Goal: Contribute content: Contribute content

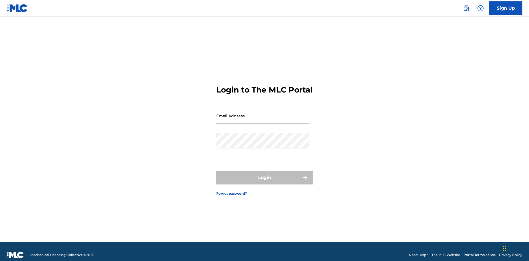
scroll to position [7, 0]
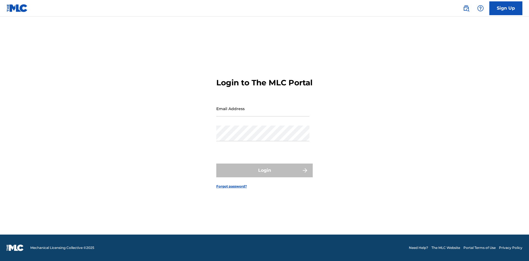
click at [263, 113] on input "Email Address" at bounding box center [262, 109] width 93 height 16
type input "Duke.McTesterson@gmail.com"
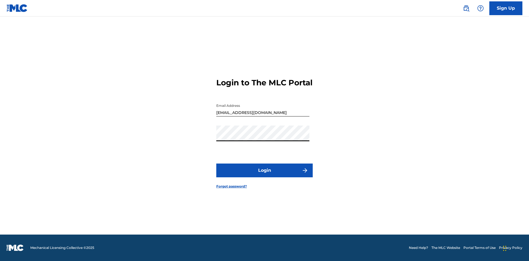
click at [265, 175] on button "Login" at bounding box center [264, 171] width 97 height 14
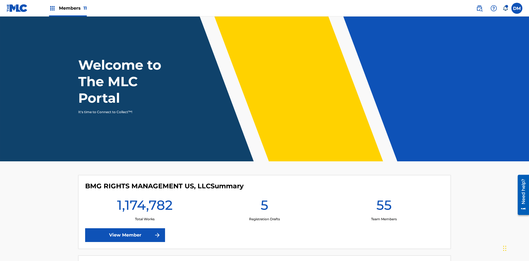
click at [68, 8] on span "Members 11" at bounding box center [73, 8] width 28 height 6
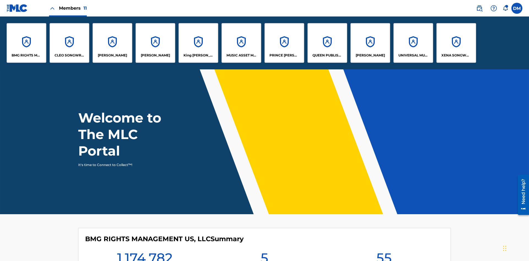
click at [413, 55] on p "UNIVERSAL MUSIC PUB GROUP" at bounding box center [414, 55] width 30 height 5
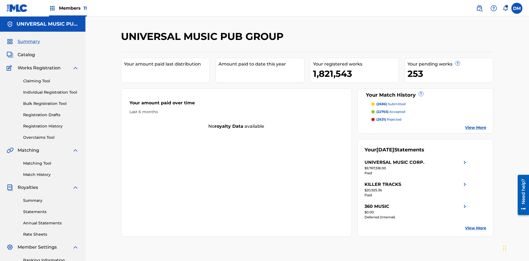
click at [51, 90] on link "Individual Registration Tool" at bounding box center [51, 93] width 56 height 6
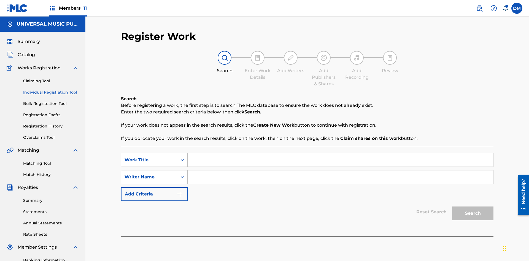
click at [341, 154] on input "Search Form" at bounding box center [341, 160] width 306 height 13
type input "My Favorite Dummy Music Work"
click at [341, 171] on input "Search Form" at bounding box center [341, 177] width 306 height 13
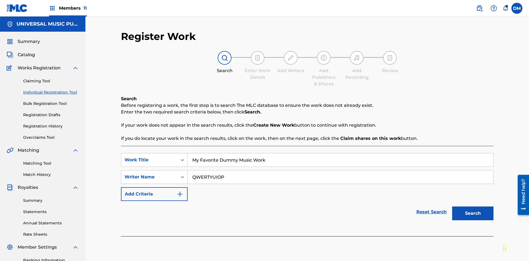
click at [473, 207] on button "Search" at bounding box center [472, 214] width 41 height 14
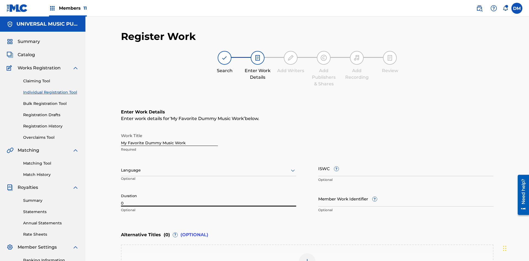
click at [209, 191] on input "0" at bounding box center [208, 199] width 175 height 16
type input "00:00"
click at [293, 167] on icon at bounding box center [293, 170] width 7 height 7
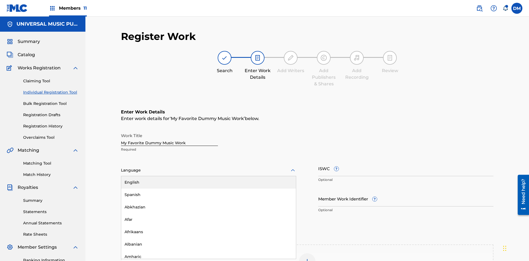
click at [406, 191] on input "Member Work Identifier ?" at bounding box center [405, 199] width 175 height 16
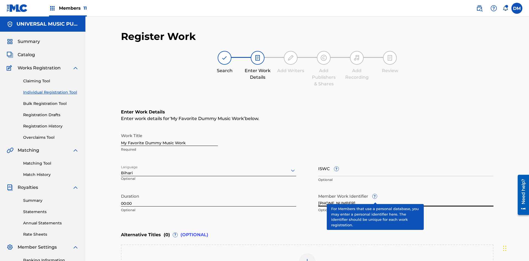
type input "2025.08.29.04"
click at [406, 161] on input "ISWC ?" at bounding box center [405, 169] width 175 height 16
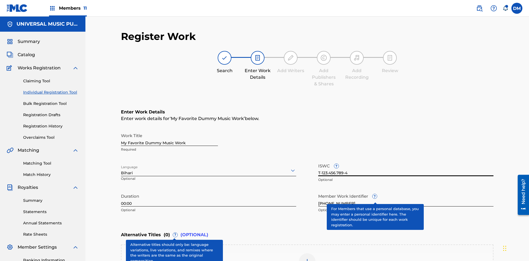
type input "T-123.456.789-4"
click at [307, 259] on img at bounding box center [307, 262] width 7 height 7
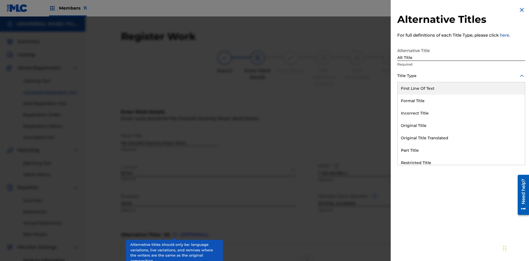
click at [462, 126] on div "Original Title" at bounding box center [461, 126] width 127 height 12
click at [462, 101] on div at bounding box center [462, 100] width 128 height 7
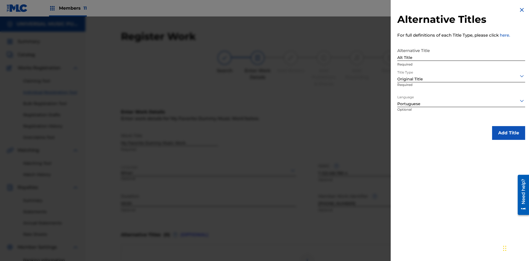
click at [509, 133] on button "Add Title" at bounding box center [508, 133] width 33 height 14
click at [307, 254] on div at bounding box center [307, 262] width 17 height 17
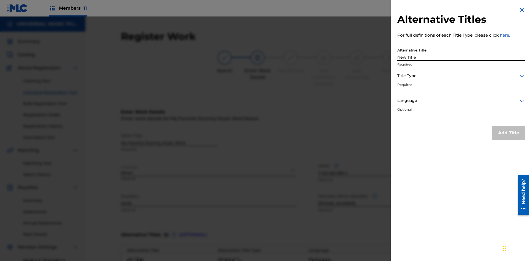
click at [462, 76] on div at bounding box center [462, 76] width 128 height 7
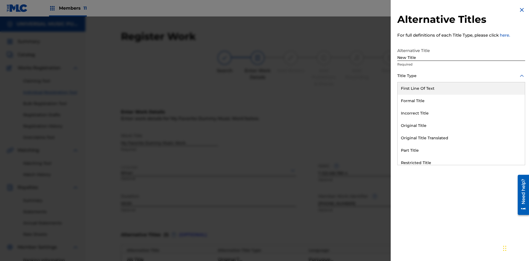
click at [462, 113] on div "Incorrect Title" at bounding box center [461, 113] width 127 height 12
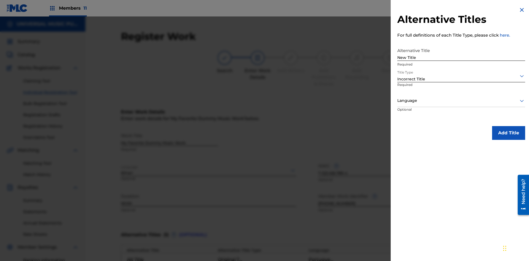
click at [462, 101] on div at bounding box center [462, 100] width 128 height 7
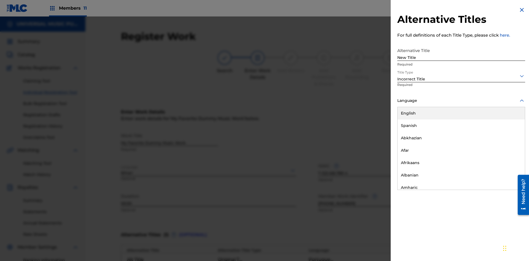
click at [462, 113] on div "English" at bounding box center [461, 113] width 127 height 12
click at [509, 133] on button "Add Title" at bounding box center [508, 133] width 33 height 14
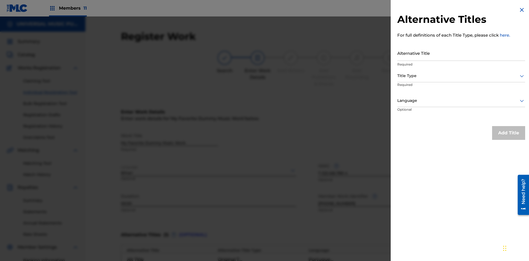
click at [462, 53] on input "Alternative Title" at bounding box center [462, 53] width 128 height 16
click at [462, 76] on div at bounding box center [462, 76] width 128 height 7
click at [462, 101] on div at bounding box center [462, 100] width 128 height 7
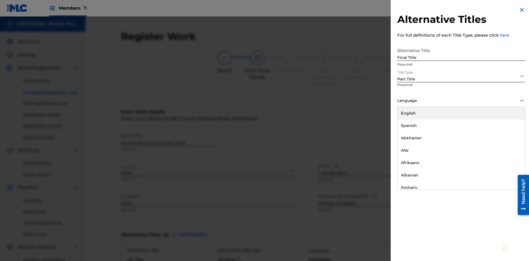
click at [509, 133] on button "Add Title" at bounding box center [508, 133] width 33 height 14
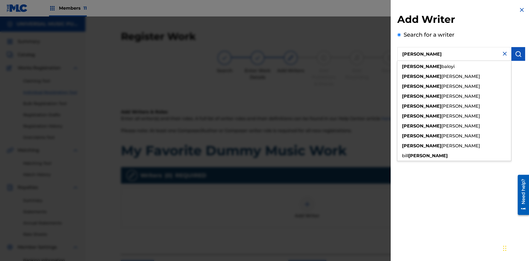
type input "MAXWELL BERKOWITZ"
click at [519, 54] on img "submit" at bounding box center [518, 54] width 7 height 7
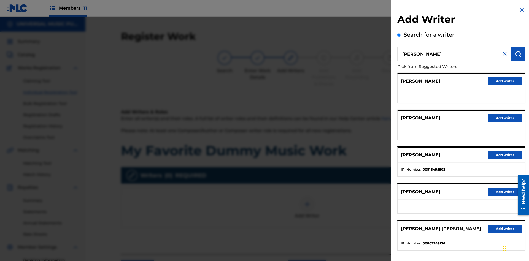
scroll to position [81, 0]
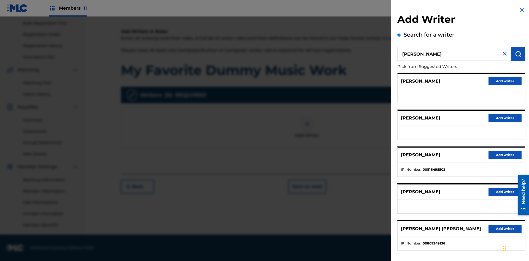
radio input "false"
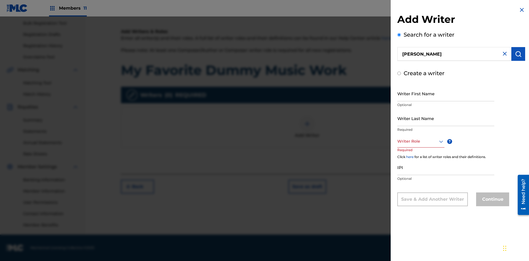
radio input "false"
radio input "true"
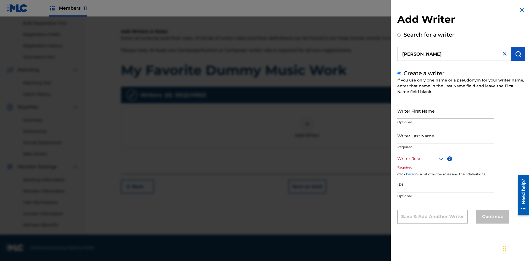
click at [446, 111] on input "Writer First Name" at bounding box center [446, 111] width 97 height 16
type input "MAXWELL"
click at [446, 136] on input "Writer Last Name" at bounding box center [446, 136] width 97 height 16
type input "BERKOWITZ"
click at [446, 185] on input "IPI" at bounding box center [446, 185] width 97 height 16
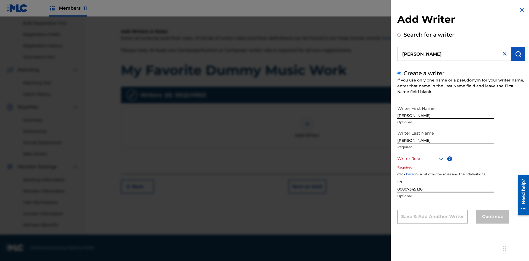
type input "00807349136"
click at [421, 159] on div at bounding box center [421, 159] width 47 height 7
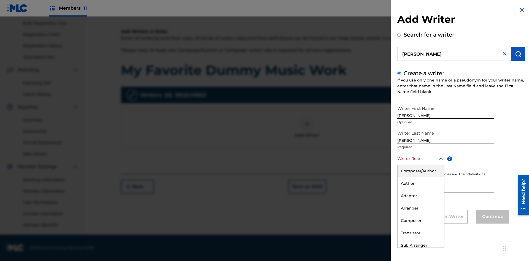
click at [421, 184] on div "Author" at bounding box center [421, 184] width 47 height 12
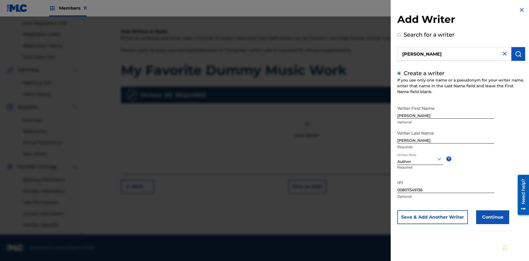
click at [492, 218] on button "Continue" at bounding box center [492, 218] width 33 height 14
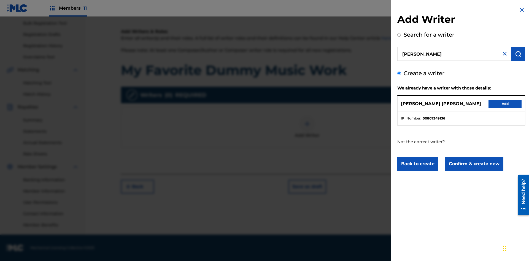
click at [474, 164] on button "Confirm & create new" at bounding box center [474, 164] width 58 height 14
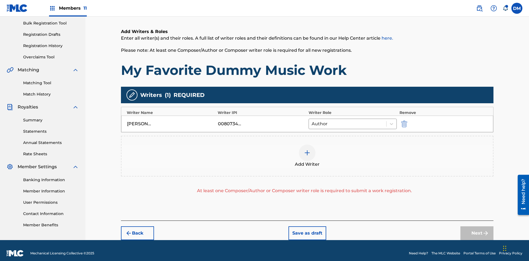
click at [404, 121] on img "submit" at bounding box center [404, 124] width 6 height 7
click at [307, 150] on img at bounding box center [307, 153] width 7 height 7
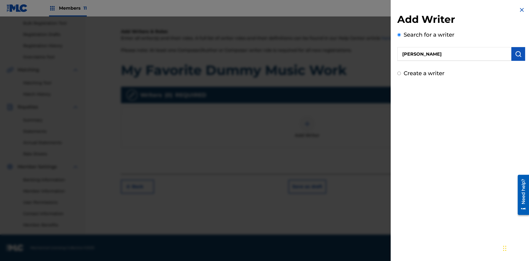
type input "MARK STEVEN BERKOWITZ"
click at [519, 54] on img "submit" at bounding box center [518, 54] width 7 height 7
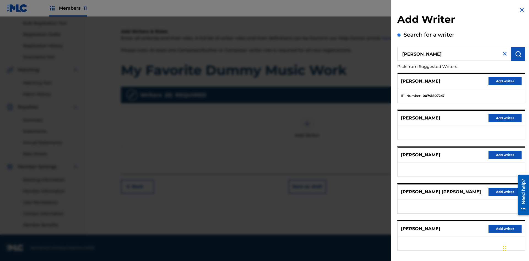
click at [505, 81] on button "Add writer" at bounding box center [505, 81] width 33 height 8
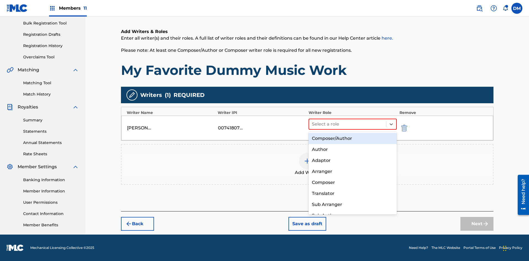
click at [353, 194] on div "Translator" at bounding box center [353, 193] width 88 height 11
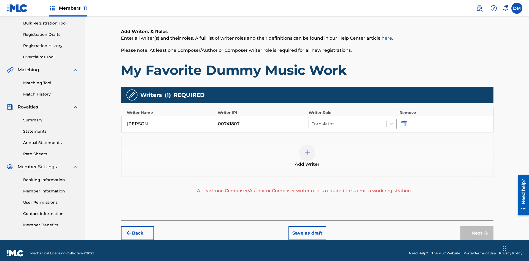
click at [307, 151] on div at bounding box center [307, 153] width 17 height 17
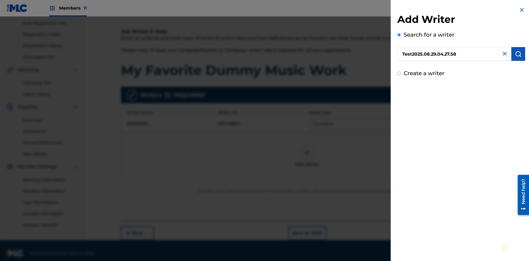
type input "Test2025.08.29.04.27.58"
click at [519, 54] on img "submit" at bounding box center [518, 54] width 7 height 7
click at [400, 75] on input "Create a writer" at bounding box center [400, 74] width 4 height 4
radio input "false"
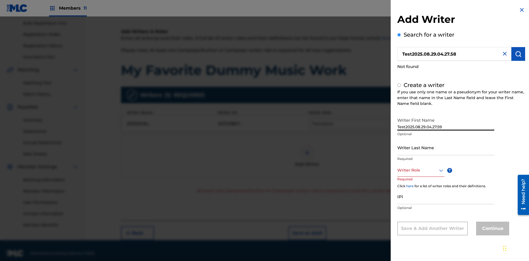
type input "Test2025.08.29.04.27.59"
click at [446, 148] on input "Writer Last Name" at bounding box center [446, 148] width 97 height 16
type input "Test2025.08.29.04.28.00"
click at [421, 170] on div at bounding box center [421, 170] width 47 height 7
radio input "false"
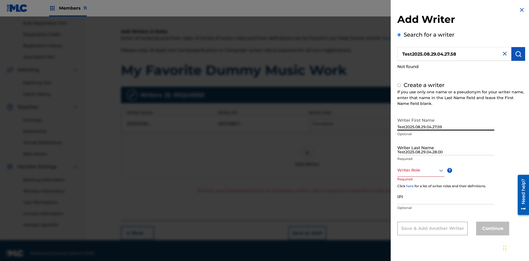
radio input "true"
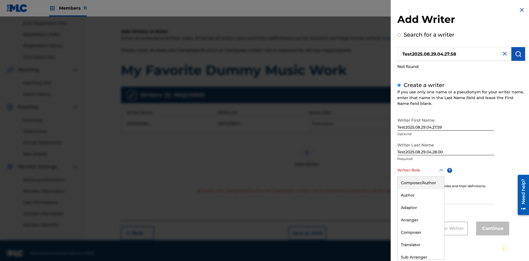
click at [421, 233] on div "Composer" at bounding box center [421, 233] width 47 height 12
click at [446, 197] on input "IPI" at bounding box center [446, 197] width 97 height 16
type input "595839777"
click at [492, 229] on button "Continue" at bounding box center [492, 229] width 33 height 14
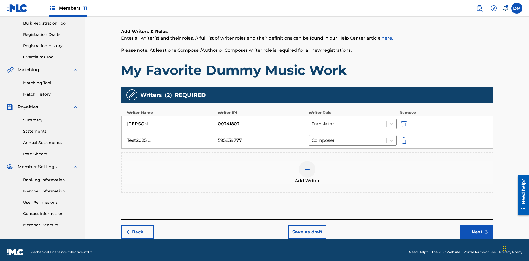
click at [477, 228] on button "Next" at bounding box center [477, 233] width 33 height 14
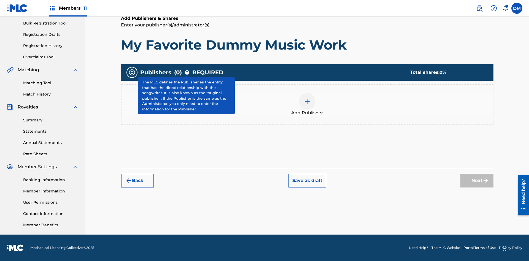
click at [307, 101] on img at bounding box center [307, 101] width 7 height 7
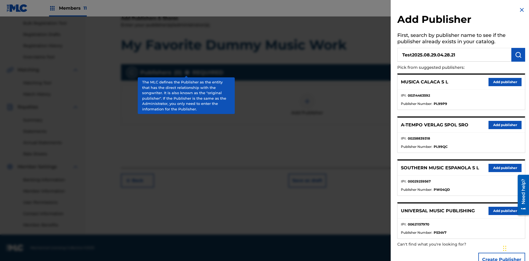
type input "Test2025.08.29.04.28.21"
click at [519, 55] on img "submit" at bounding box center [518, 55] width 7 height 7
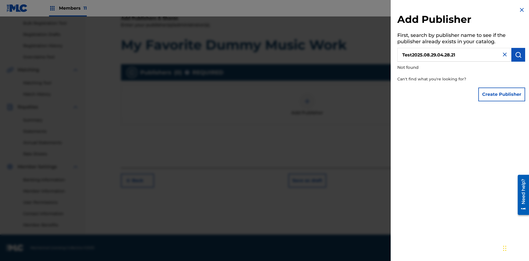
click at [502, 94] on button "Create Publisher" at bounding box center [502, 95] width 47 height 14
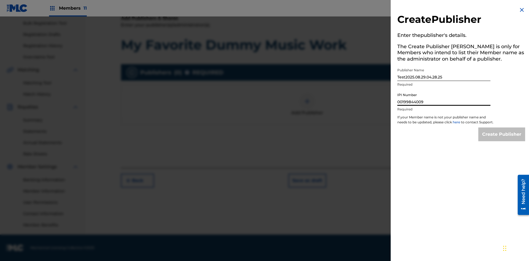
click at [502, 140] on input "Create Publisher" at bounding box center [502, 135] width 47 height 14
click at [502, 128] on input "Create Publisher" at bounding box center [502, 135] width 47 height 14
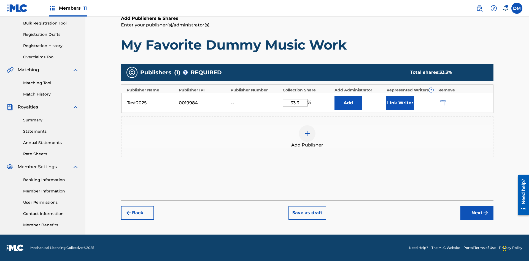
type input "33.3"
click at [400, 103] on button "Link Writer" at bounding box center [401, 103] width 28 height 14
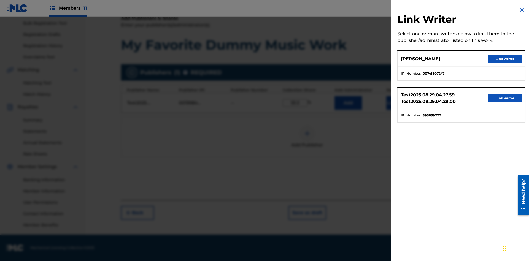
click at [505, 59] on button "Link writer" at bounding box center [505, 59] width 33 height 8
click at [400, 110] on button "Link Writer" at bounding box center [401, 103] width 28 height 14
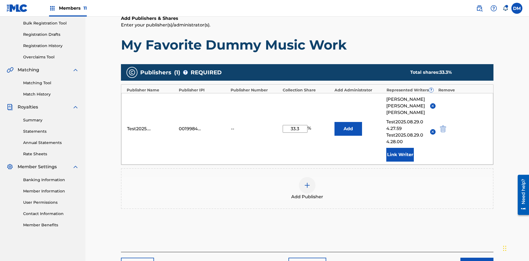
click at [307, 182] on img at bounding box center [307, 185] width 7 height 7
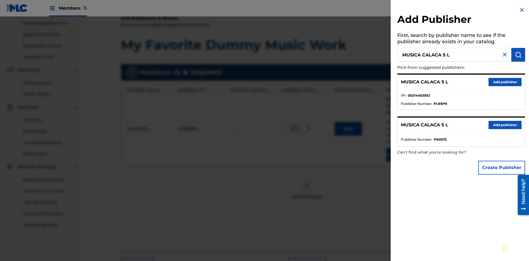
click at [502, 168] on button "Create Publisher" at bounding box center [502, 168] width 47 height 14
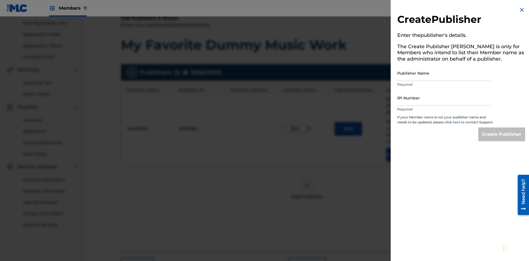
click at [444, 73] on input "Publisher Name" at bounding box center [444, 73] width 93 height 16
click at [444, 98] on input "IPI Number" at bounding box center [444, 98] width 93 height 16
click at [502, 140] on input "Create Publisher" at bounding box center [502, 135] width 47 height 14
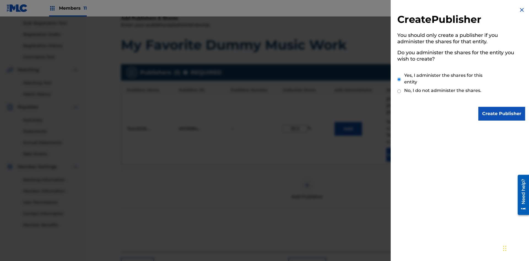
click at [400, 79] on input "Yes, I administer the shares for this entity" at bounding box center [400, 80] width 4 height 12
click at [502, 114] on input "Create Publisher" at bounding box center [502, 114] width 47 height 14
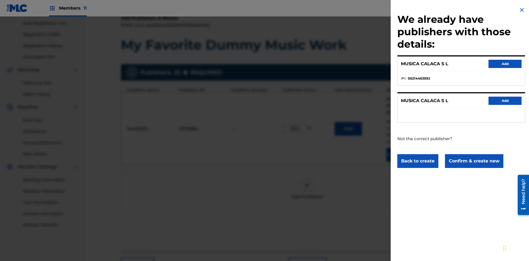
click at [474, 161] on button "Confirm & create new" at bounding box center [474, 161] width 58 height 14
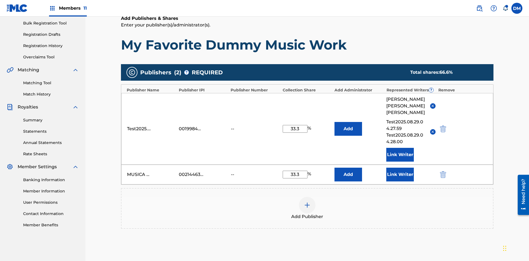
type input "33.3"
click at [400, 168] on button "Link Writer" at bounding box center [401, 175] width 28 height 14
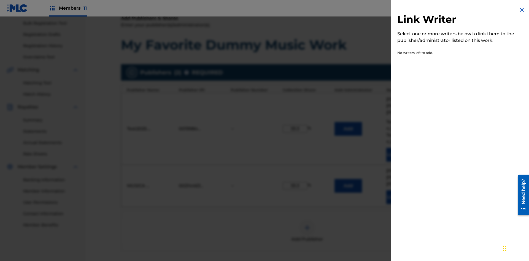
click at [400, 191] on button "Link Writer" at bounding box center [401, 198] width 28 height 14
click at [522, 10] on img at bounding box center [522, 10] width 7 height 7
click at [307, 254] on img at bounding box center [307, 257] width 7 height 7
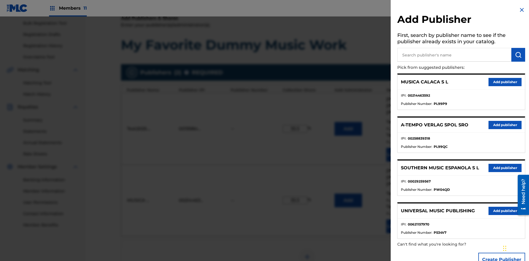
click at [455, 55] on input "text" at bounding box center [455, 55] width 114 height 14
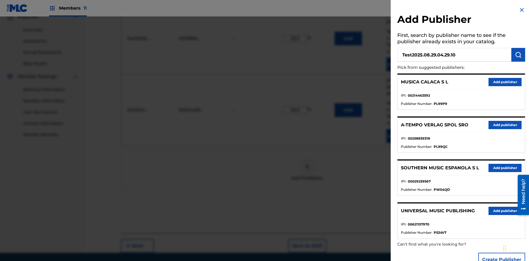
type input "Test2025.08.29.04.29.10"
click at [519, 55] on img "submit" at bounding box center [518, 55] width 7 height 7
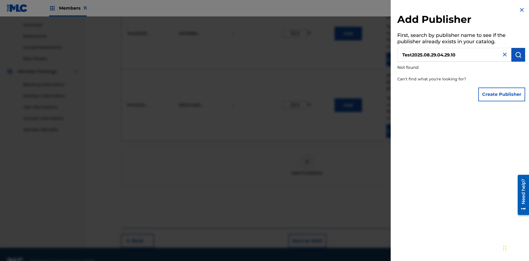
click at [502, 94] on button "Create Publisher" at bounding box center [502, 95] width 47 height 14
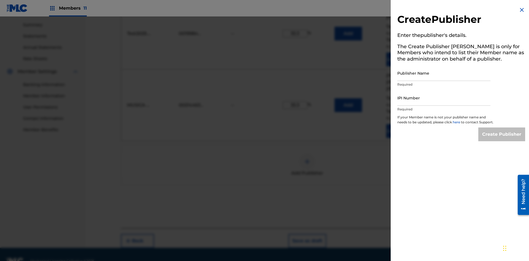
click at [444, 73] on input "Publisher Name" at bounding box center [444, 73] width 93 height 16
type input "Test2025.08.29.04.29.14"
click at [444, 98] on input "IPI Number" at bounding box center [444, 98] width 93 height 16
click at [502, 140] on input "Create Publisher" at bounding box center [502, 135] width 47 height 14
click at [502, 128] on input "Create Publisher" at bounding box center [502, 135] width 47 height 14
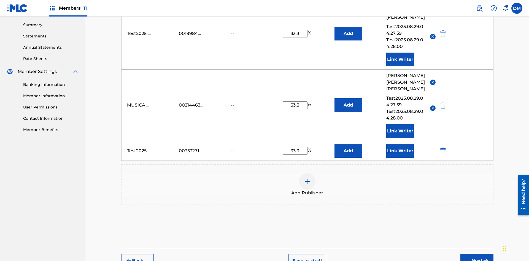
scroll to position [196, 0]
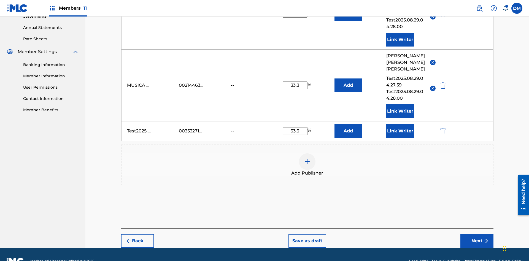
click at [400, 124] on button "Link Writer" at bounding box center [401, 131] width 28 height 14
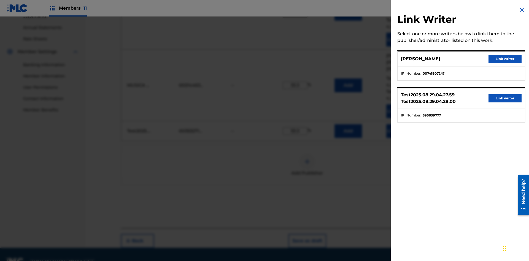
click at [505, 59] on button "Link writer" at bounding box center [505, 59] width 33 height 8
click at [400, 124] on button "Link Writer" at bounding box center [401, 131] width 28 height 14
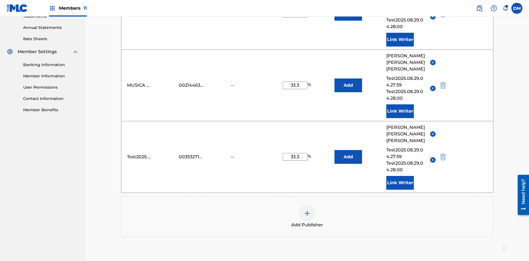
click at [443, 154] on img "submit" at bounding box center [443, 157] width 6 height 7
click at [307, 210] on img at bounding box center [307, 213] width 7 height 7
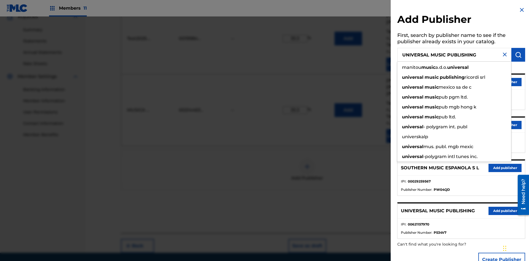
type input "UNIVERSAL MUSIC PUBLISHING"
click at [519, 55] on img "submit" at bounding box center [518, 55] width 7 height 7
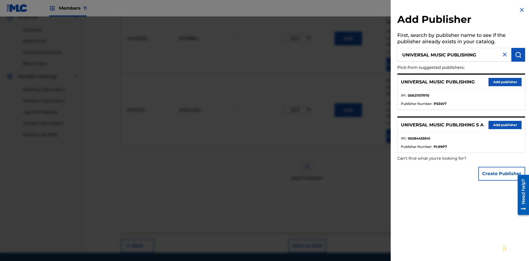
scroll to position [176, 0]
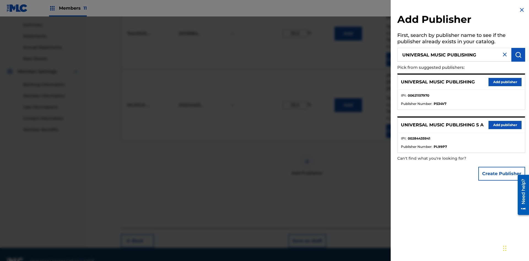
click at [505, 82] on button "Add publisher" at bounding box center [505, 82] width 33 height 8
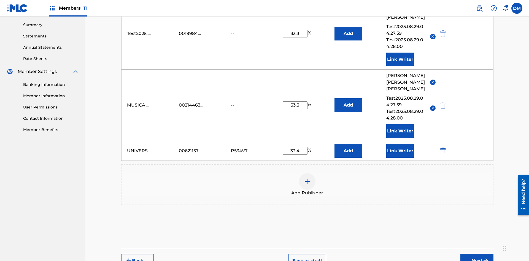
scroll to position [196, 0]
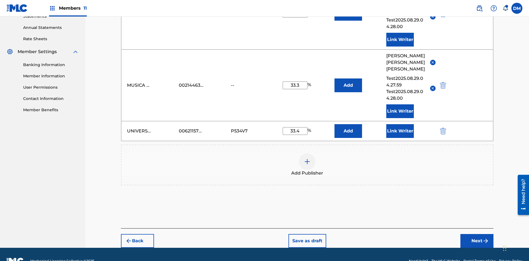
type input "33.4"
click at [400, 124] on button "Link Writer" at bounding box center [401, 131] width 28 height 14
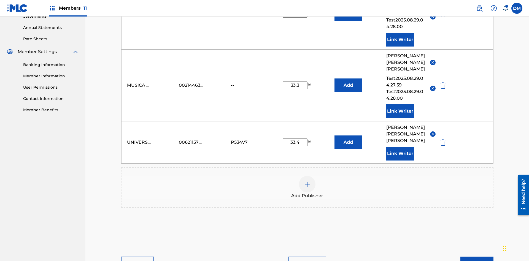
click at [400, 147] on button "Link Writer" at bounding box center [401, 154] width 28 height 14
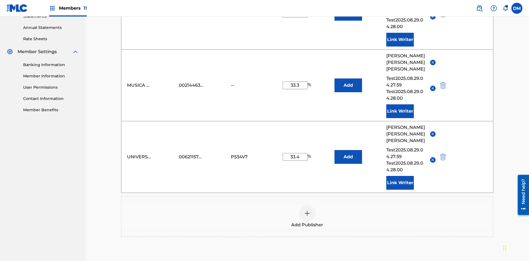
click at [349, 21] on button "Add" at bounding box center [349, 14] width 28 height 14
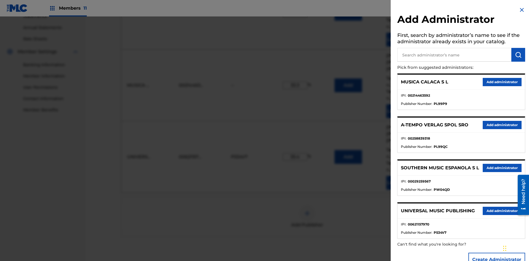
click at [455, 55] on input "text" at bounding box center [455, 55] width 114 height 14
type input "Test2025.08.29.04.30.03"
click at [519, 55] on img "submit" at bounding box center [518, 55] width 7 height 7
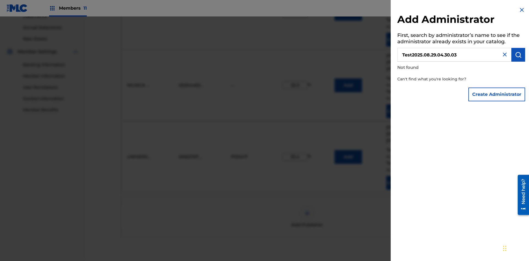
click at [497, 94] on button "Create Administrator" at bounding box center [497, 95] width 57 height 14
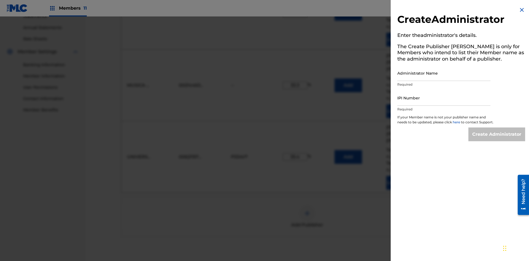
click at [444, 73] on input "Administrator Name" at bounding box center [444, 73] width 93 height 16
click at [444, 98] on input "IPI Number" at bounding box center [444, 98] width 93 height 16
click at [497, 140] on input "Create Administrator" at bounding box center [497, 135] width 57 height 14
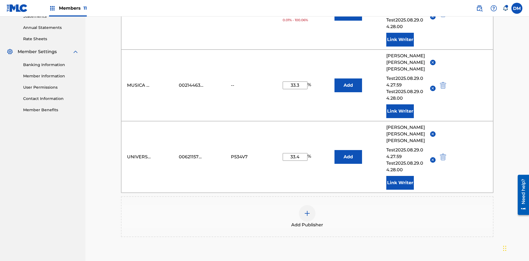
type input "33.3"
click at [349, 21] on button "Add" at bounding box center [349, 14] width 28 height 14
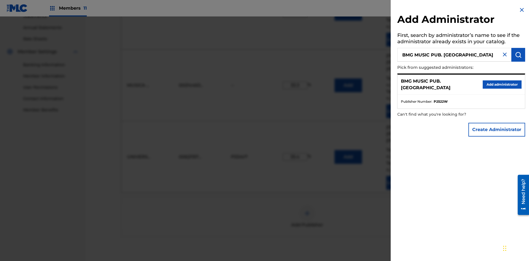
click at [497, 130] on button "Create Administrator" at bounding box center [497, 130] width 57 height 14
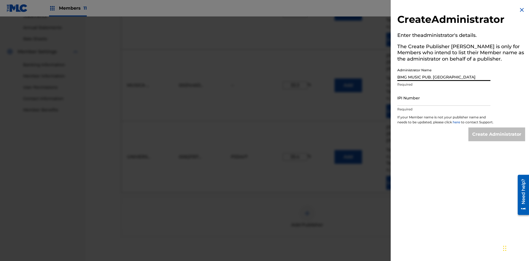
click at [444, 98] on input "IPI Number" at bounding box center [444, 98] width 93 height 16
click at [497, 140] on input "Create Administrator" at bounding box center [497, 135] width 57 height 14
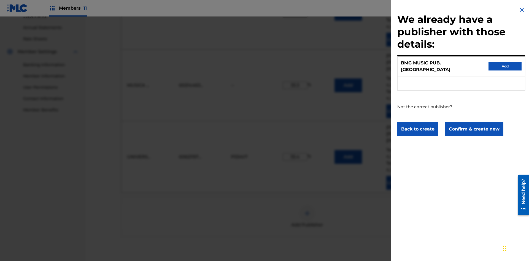
click at [474, 124] on button "Confirm & create new" at bounding box center [474, 129] width 58 height 14
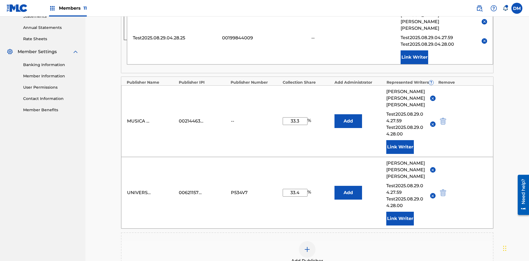
scroll to position [143, 0]
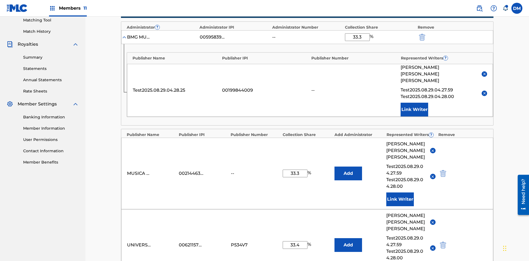
click at [422, 36] on img "submit" at bounding box center [422, 37] width 6 height 7
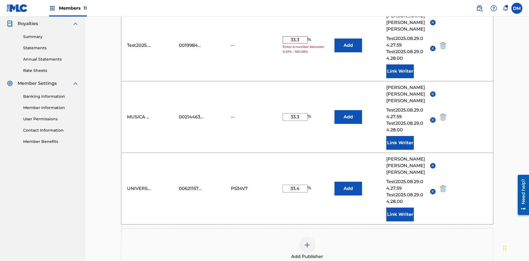
type input "33.3"
click at [349, 40] on button "Add" at bounding box center [349, 46] width 28 height 14
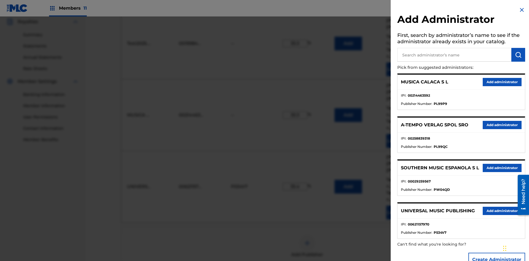
click at [455, 55] on input "text" at bounding box center [455, 55] width 114 height 14
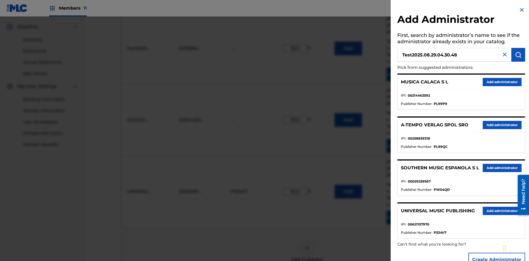
type input "Test2025.08.29.04.30.48"
click at [519, 55] on img "submit" at bounding box center [518, 55] width 7 height 7
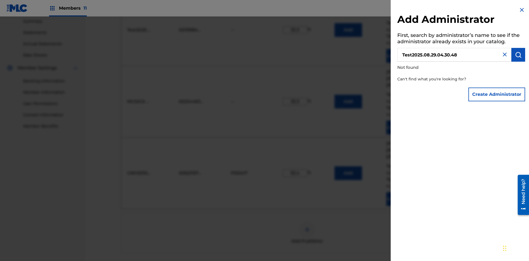
click at [497, 94] on button "Create Administrator" at bounding box center [497, 95] width 57 height 14
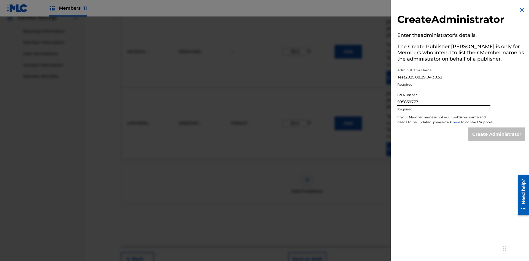
click at [497, 140] on input "Create Administrator" at bounding box center [497, 135] width 57 height 14
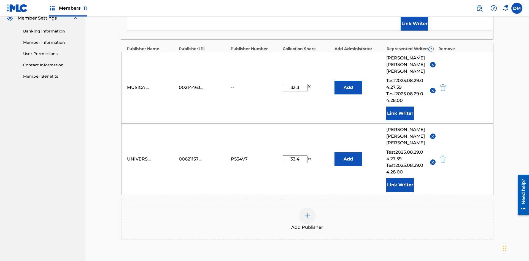
type input "33.3"
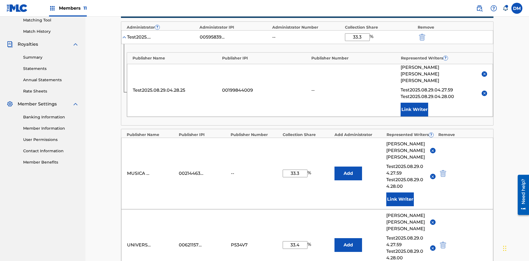
click at [422, 36] on img "submit" at bounding box center [422, 37] width 6 height 7
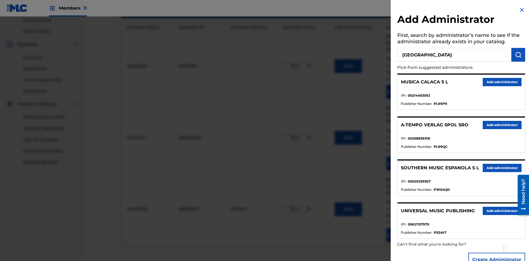
type input "SOUTH FIFTH AVENUE PUB"
click at [519, 55] on img "submit" at bounding box center [518, 55] width 7 height 7
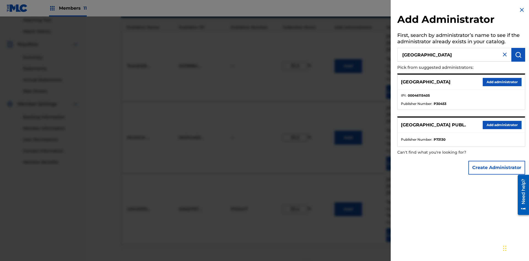
click at [502, 82] on button "Add administrator" at bounding box center [502, 82] width 39 height 8
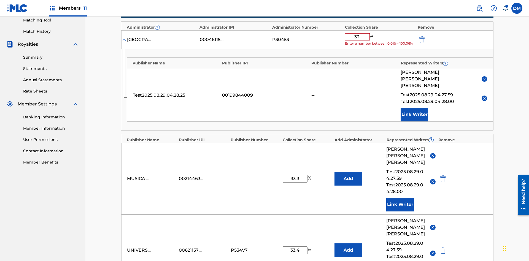
type input "33.3"
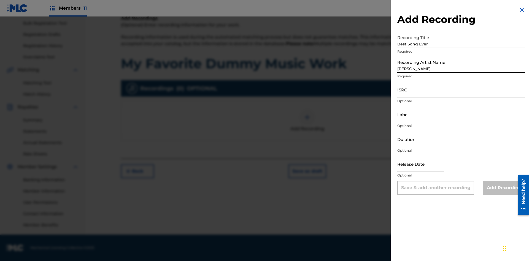
type input "Joe Lewis"
click at [462, 90] on input "ISRC" at bounding box center [462, 90] width 128 height 16
type input "AA3123123123"
click at [462, 114] on input "Label" at bounding box center [462, 115] width 128 height 16
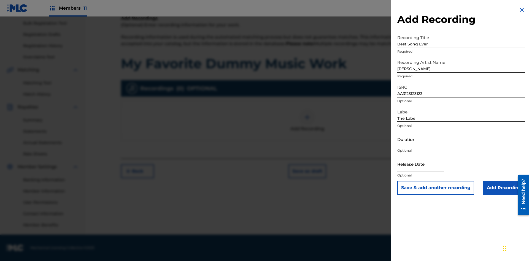
type input "The Label"
click at [462, 139] on input "Duration" at bounding box center [462, 140] width 128 height 16
click at [462, 139] on input "1" at bounding box center [462, 140] width 128 height 16
type input "12:25"
click at [425, 165] on input "text" at bounding box center [421, 164] width 47 height 16
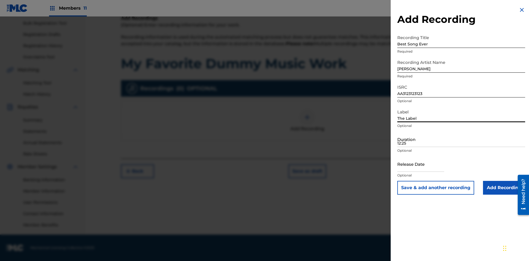
select select "7"
select select "2025"
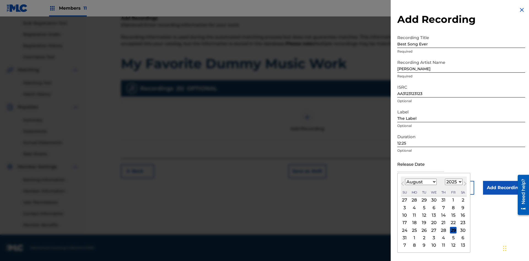
select select "3"
click at [453, 182] on select "1900 1901 1902 1903 1904 1905 1906 1907 1908 1909 1910 1911 1912 1913 1914 1915…" at bounding box center [454, 182] width 18 height 6
select select "2021"
click at [453, 182] on select "1900 1901 1902 1903 1904 1905 1906 1907 1908 1909 1910 1911 1912 1913 1914 1915…" at bounding box center [454, 182] width 18 height 6
click at [504, 188] on input "Add Recording" at bounding box center [504, 188] width 42 height 14
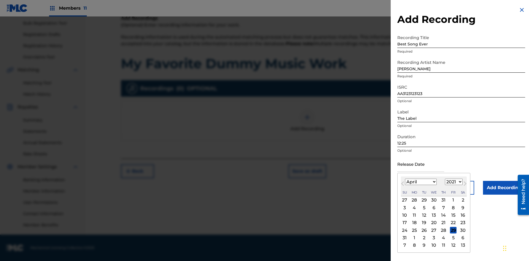
click at [307, 126] on div at bounding box center [307, 117] width 17 height 17
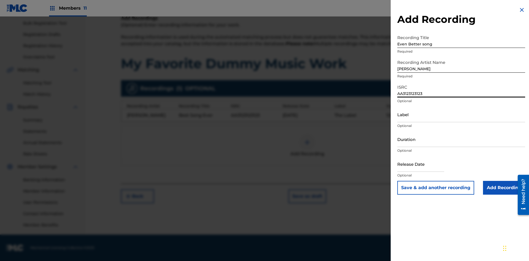
type input "AA3123123123"
click at [462, 114] on input "Label" at bounding box center [462, 115] width 128 height 16
type input "New Label"
click at [462, 139] on input "Duration" at bounding box center [462, 140] width 128 height 16
click at [462, 139] on input "1" at bounding box center [462, 140] width 128 height 16
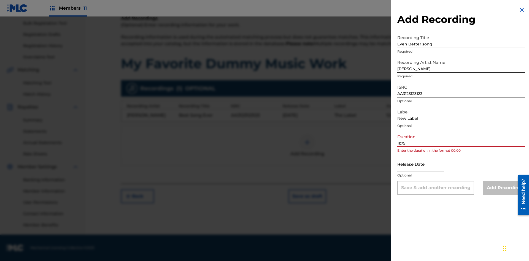
type input "11:75"
click at [425, 165] on input "text" at bounding box center [421, 164] width 47 height 16
select select "7"
select select "2025"
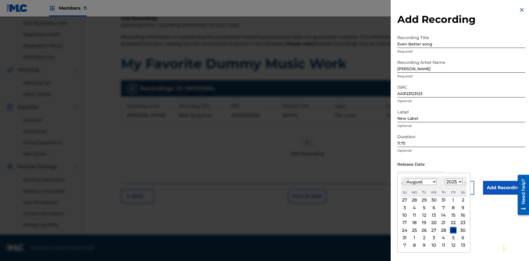
click at [421, 182] on select "January February March April May June July August September October November De…" at bounding box center [421, 182] width 32 height 6
select select "3"
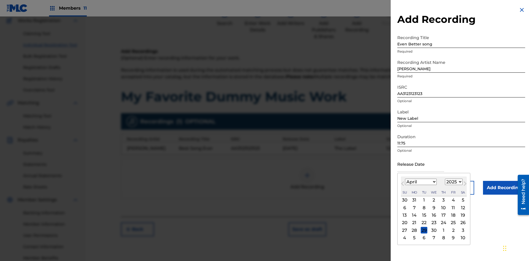
click at [453, 182] on select "1900 1901 1902 1903 1904 1905 1906 1907 1908 1909 1910 1911 1912 1913 1914 1915…" at bounding box center [454, 182] width 18 height 6
select select "2021"
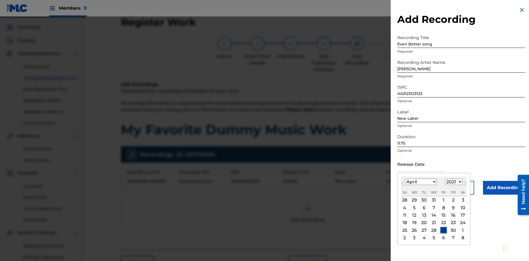
click at [453, 182] on select "1900 1901 1902 1903 1904 1905 1906 1907 1908 1909 1910 1911 1912 1913 1914 1915…" at bounding box center [454, 182] width 18 height 6
click at [443, 200] on div "1" at bounding box center [444, 200] width 7 height 7
type input "April 1 2021"
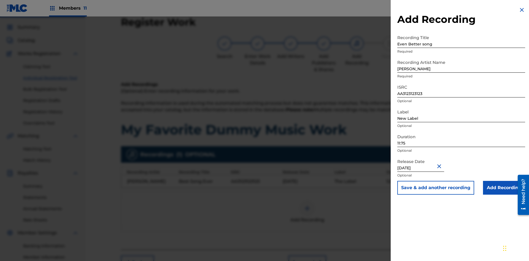
scroll to position [81, 0]
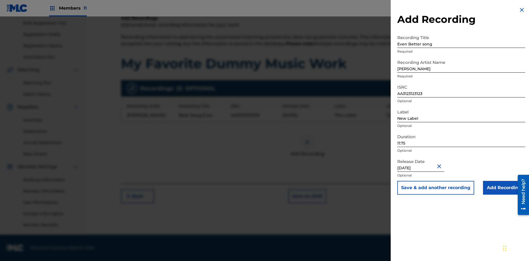
click at [504, 188] on input "Add Recording" at bounding box center [504, 188] width 42 height 14
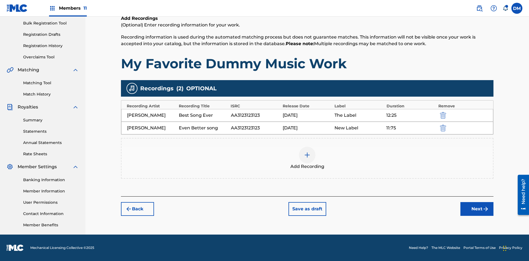
click at [443, 128] on img "submit" at bounding box center [443, 128] width 6 height 7
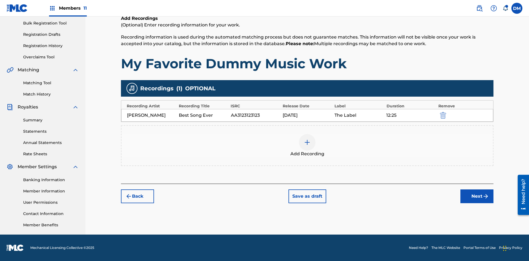
click at [307, 146] on div at bounding box center [307, 142] width 17 height 17
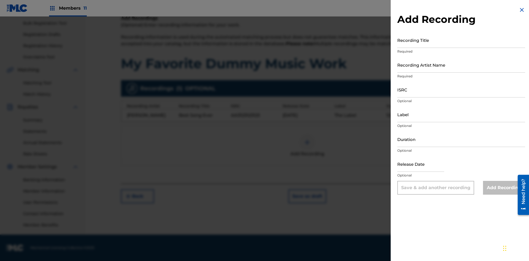
click at [462, 40] on input "Recording Title" at bounding box center [462, 40] width 128 height 16
type input "Smells Like Teen Spirit"
click at [462, 65] on input "Recording Artist Name" at bounding box center [462, 65] width 128 height 16
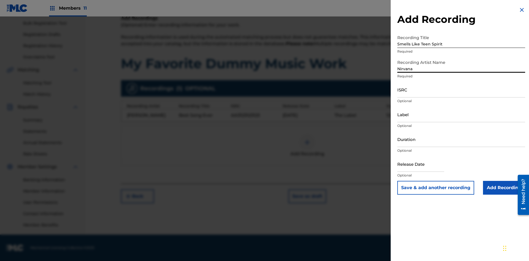
type input "Nirvana"
click at [462, 90] on input "ISRC" at bounding box center [462, 90] width 128 height 16
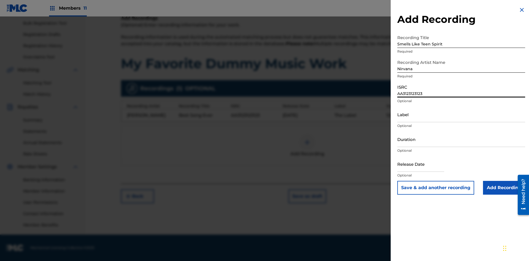
type input "AA3123123123"
click at [462, 114] on input "Label" at bounding box center [462, 115] width 128 height 16
type input "The Label"
click at [462, 139] on input "Duration" at bounding box center [462, 140] width 128 height 16
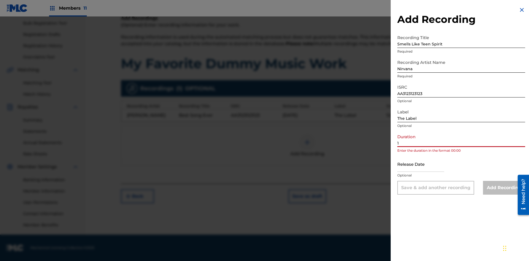
click at [462, 139] on input "1" at bounding box center [462, 140] width 128 height 16
type input "12:25"
click at [425, 165] on input "text" at bounding box center [421, 164] width 47 height 16
select select "7"
select select "2025"
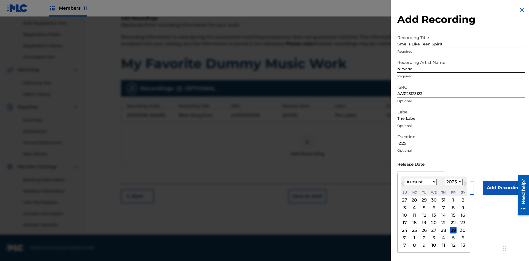
click at [421, 182] on select "January February March April May June July August September October November De…" at bounding box center [421, 182] width 32 height 6
select select "3"
click at [453, 182] on select "1900 1901 1902 1903 1904 1905 1906 1907 1908 1909 1910 1911 1912 1913 1914 1915…" at bounding box center [454, 182] width 18 height 6
select select "2021"
click at [453, 182] on select "1900 1901 1902 1903 1904 1905 1906 1907 1908 1909 1910 1911 1912 1913 1914 1915…" at bounding box center [454, 182] width 18 height 6
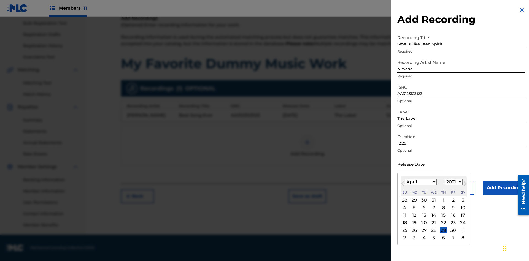
click at [443, 200] on div "1" at bounding box center [444, 200] width 7 height 7
click at [504, 188] on input "Add Recording" at bounding box center [504, 188] width 42 height 14
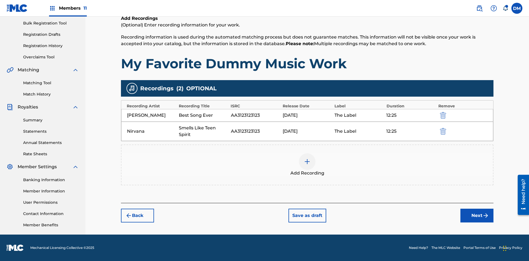
click at [477, 216] on button "Next" at bounding box center [477, 216] width 33 height 14
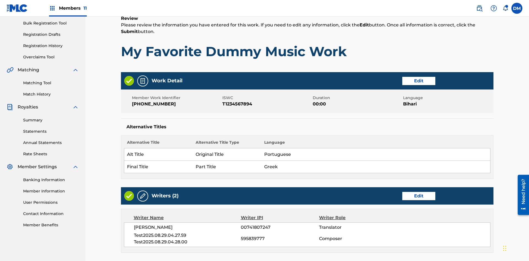
scroll to position [421, 0]
